Goal: Contribute content: Add original content to the website for others to see

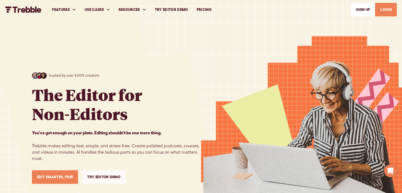
click at [361, 6] on link "SIGn UP" at bounding box center [363, 9] width 24 height 13
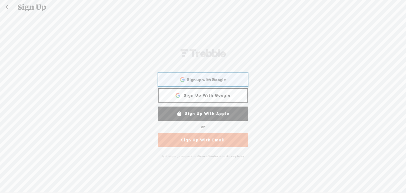
click at [214, 76] on div "Sign up with Google Sign up with Google. Opens in new tab" at bounding box center [203, 80] width 83 height 12
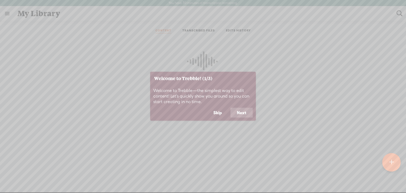
click at [218, 113] on button "Skip" at bounding box center [217, 113] width 21 height 10
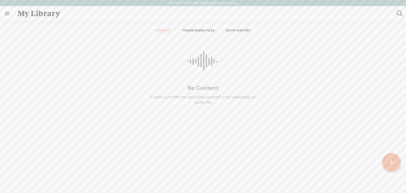
click at [389, 165] on div at bounding box center [392, 162] width 19 height 19
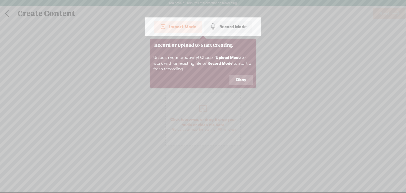
click at [235, 80] on button "Okay" at bounding box center [241, 80] width 23 height 10
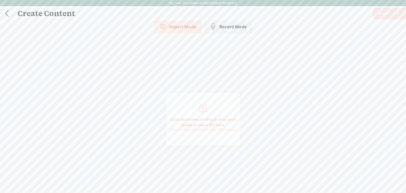
click at [200, 110] on div at bounding box center [203, 108] width 11 height 11
click at [381, 12] on span "Next" at bounding box center [385, 13] width 10 height 13
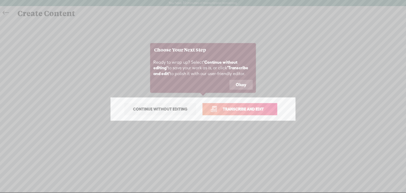
click at [242, 84] on button "Okay" at bounding box center [241, 85] width 23 height 10
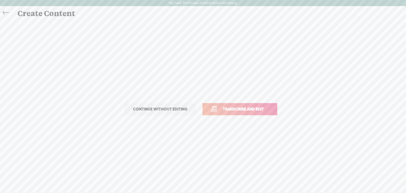
click at [177, 106] on span "Continue without editing" at bounding box center [161, 109] width 66 height 7
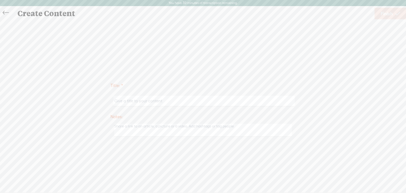
click at [170, 128] on textarea at bounding box center [203, 130] width 178 height 13
click at [159, 130] on textarea "To enrich screen reader interactions, please activate Accessibility in Grammarl…" at bounding box center [203, 130] width 178 height 13
paste textarea "[URL][DOMAIN_NAME]"
type textarea "[URL][DOMAIN_NAME]"
click at [149, 101] on input "text" at bounding box center [204, 99] width 181 height 10
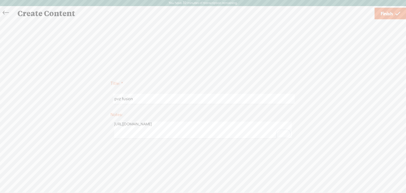
type input "pvz fusion"
click at [391, 10] on span "Finish" at bounding box center [387, 13] width 12 height 13
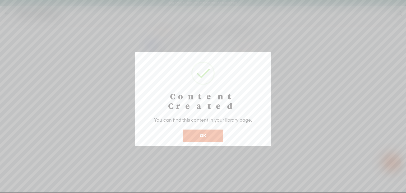
click at [208, 130] on button "OK" at bounding box center [203, 136] width 40 height 12
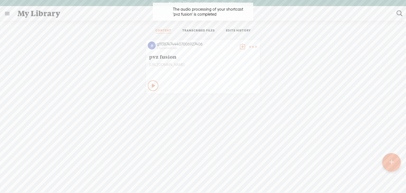
click at [249, 46] on t at bounding box center [252, 46] width 7 height 7
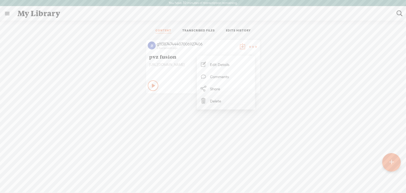
click at [73, 85] on div "g113874744407006927406 a few seconds ago pvz fusion [URL][DOMAIN_NAME] Play Con…" at bounding box center [203, 66] width 398 height 59
